Goal: Task Accomplishment & Management: Use online tool/utility

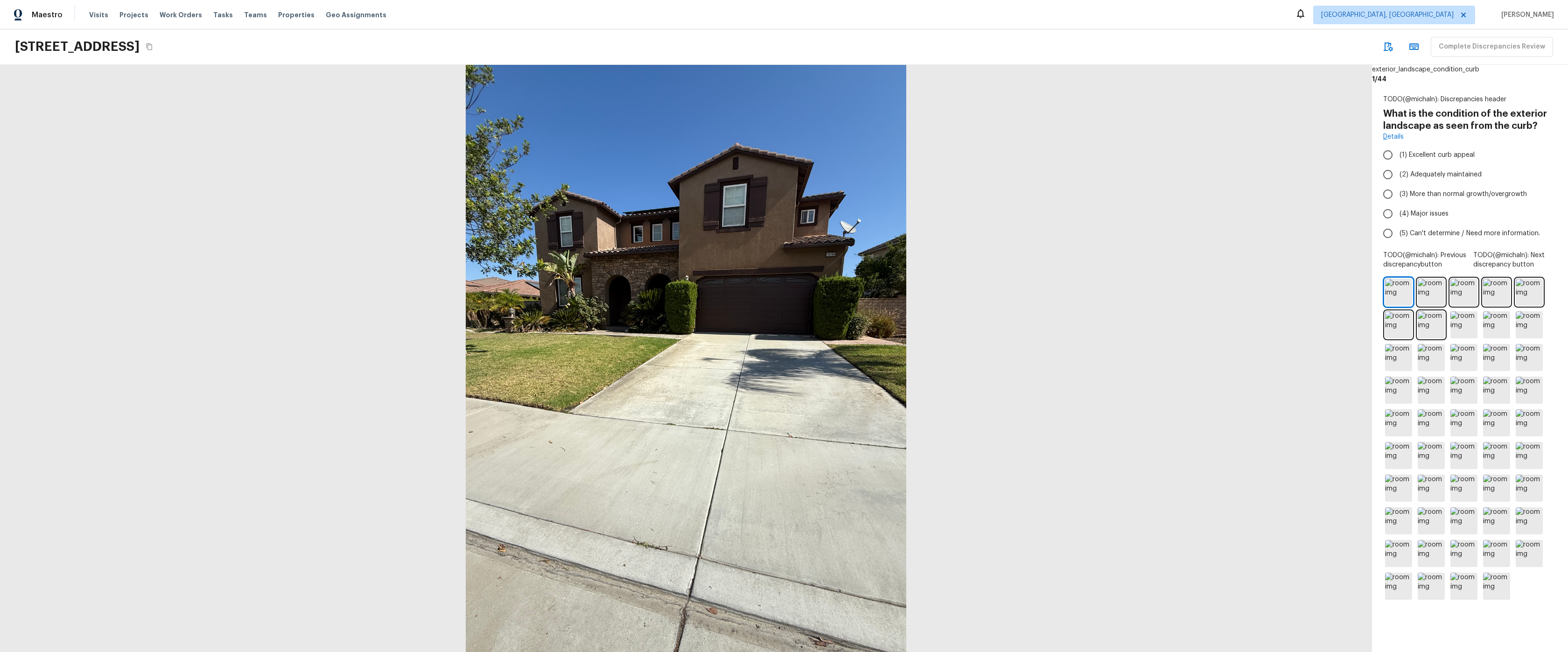
drag, startPoint x: 1312, startPoint y: 199, endPoint x: 1378, endPoint y: 167, distance: 73.3
click at [1311, 199] on div at bounding box center [686, 358] width 1372 height 587
click at [1389, 158] on input "(1) Excellent curb appeal" at bounding box center [1388, 155] width 19 height 19
radio input "true"
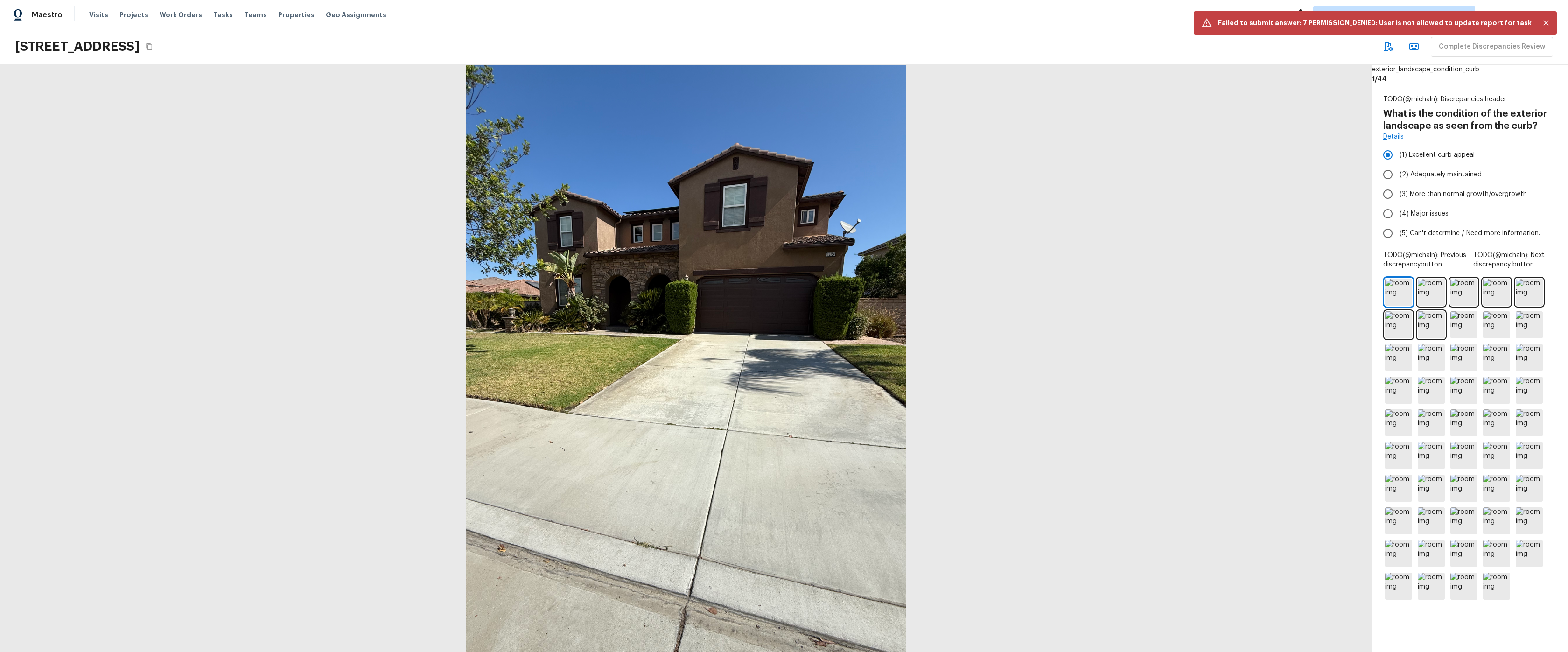
click at [1217, 179] on div at bounding box center [686, 358] width 1372 height 587
